Goal: Book appointment/travel/reservation

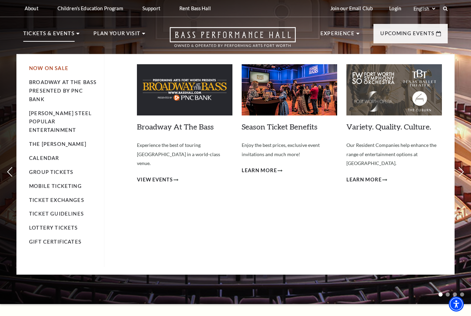
click at [44, 66] on link "Now On Sale" at bounding box center [48, 68] width 39 height 6
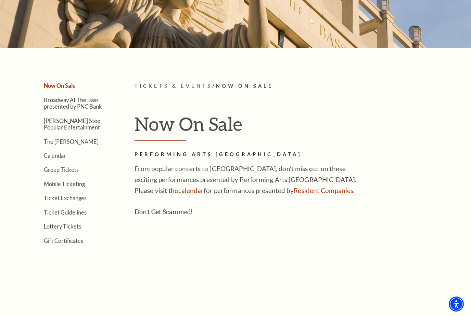
scroll to position [98, 0]
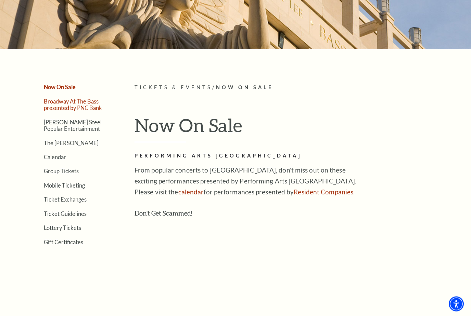
click at [63, 102] on link "Broadway At The Bass presented by PNC Bank" at bounding box center [73, 104] width 58 height 13
click at [61, 125] on link "[PERSON_NAME] Steel Popular Entertainment" at bounding box center [73, 125] width 58 height 13
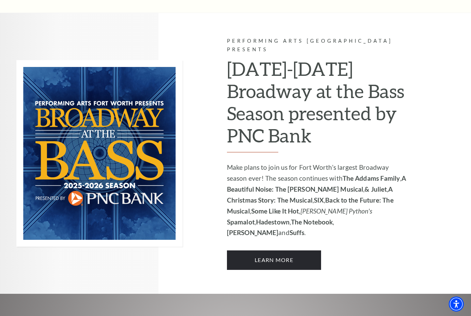
scroll to position [391, 0]
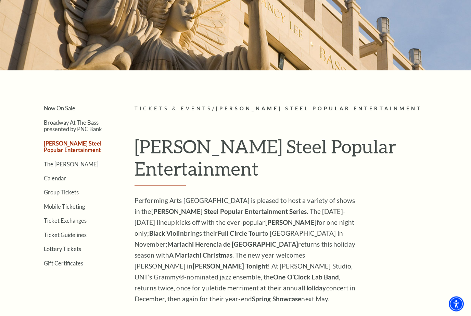
scroll to position [78, 0]
click at [55, 176] on link "Calendar" at bounding box center [55, 178] width 22 height 6
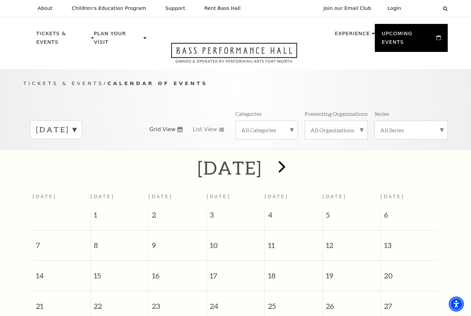
click at [291, 167] on span "next" at bounding box center [281, 166] width 19 height 19
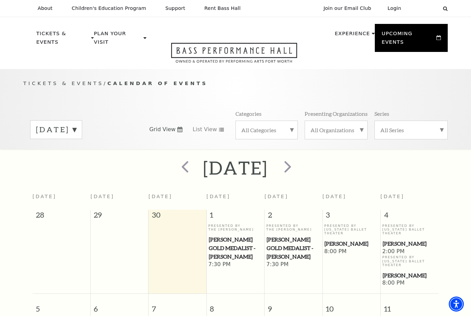
click at [297, 165] on span "next" at bounding box center [287, 166] width 19 height 19
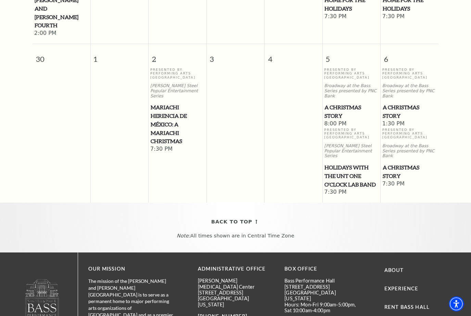
scroll to position [810, 0]
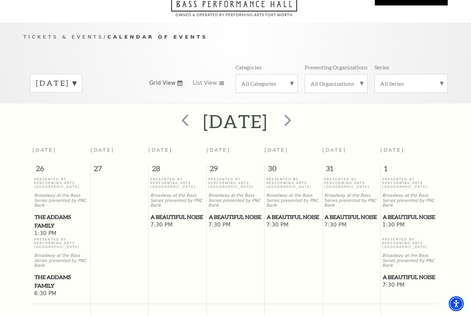
click at [297, 119] on span "next" at bounding box center [287, 120] width 19 height 19
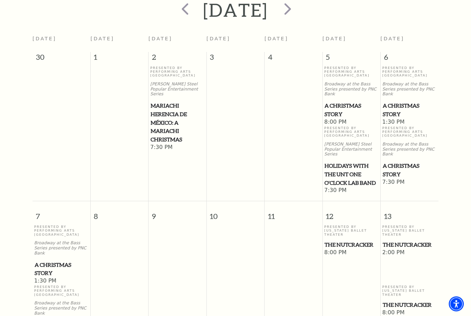
scroll to position [155, 0]
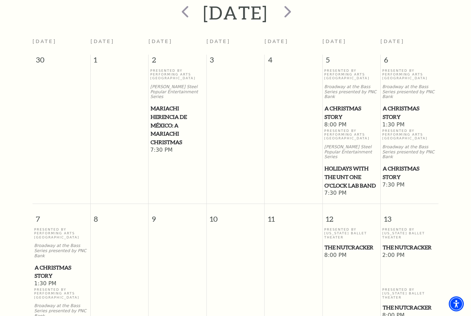
click at [297, 10] on span "next" at bounding box center [287, 11] width 19 height 19
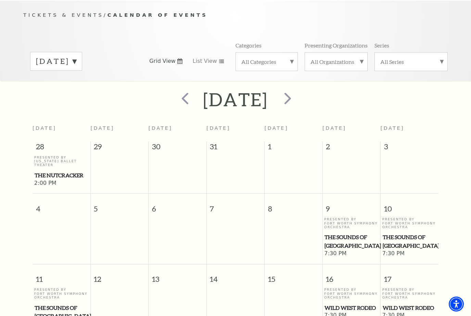
scroll to position [0, 0]
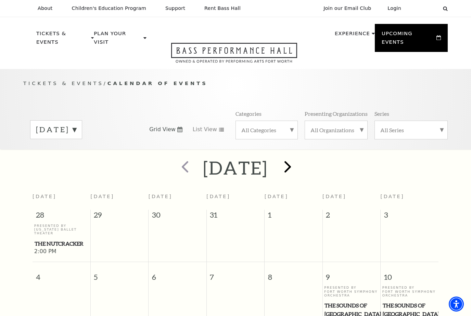
click at [297, 169] on span "next" at bounding box center [287, 166] width 19 height 19
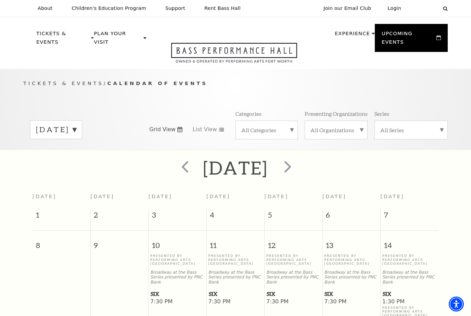
click at [297, 166] on span "next" at bounding box center [287, 166] width 19 height 19
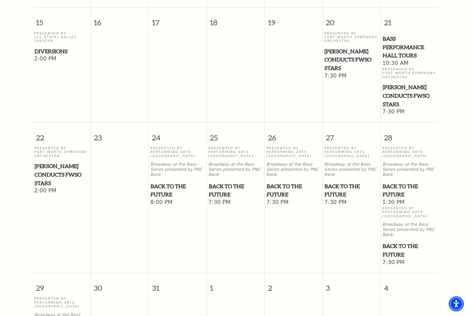
scroll to position [374, 0]
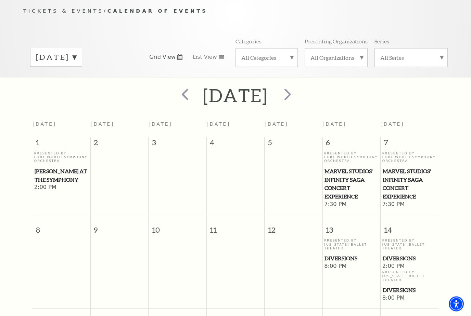
click at [297, 91] on span "next" at bounding box center [287, 94] width 19 height 19
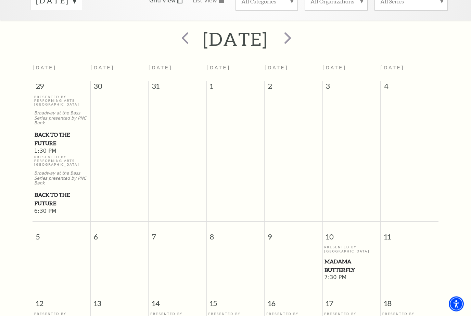
scroll to position [122, 0]
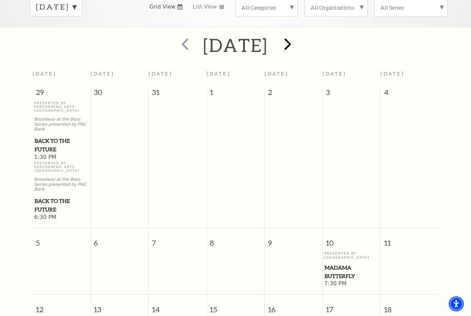
click at [297, 43] on span "next" at bounding box center [287, 44] width 19 height 19
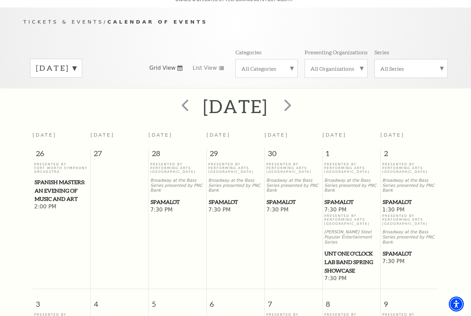
scroll to position [57, 0]
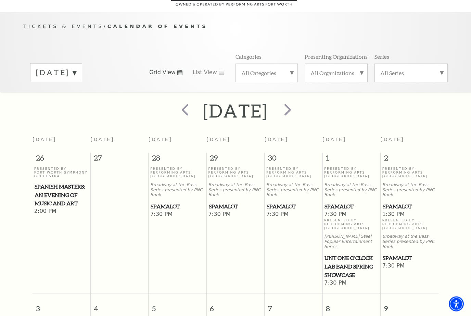
click at [297, 108] on span "next" at bounding box center [287, 109] width 19 height 19
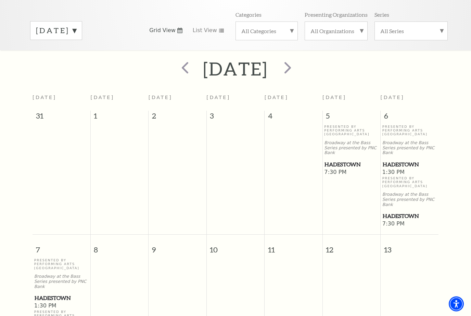
scroll to position [99, 0]
